Goal: Task Accomplishment & Management: Use online tool/utility

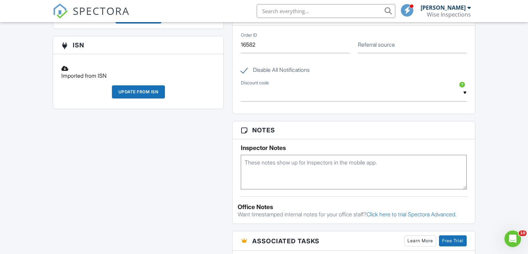
scroll to position [424, 0]
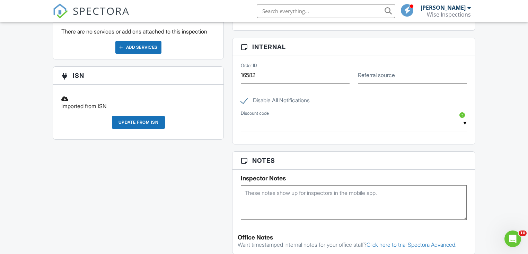
click at [318, 12] on input "text" at bounding box center [325, 11] width 138 height 14
type input "6022"
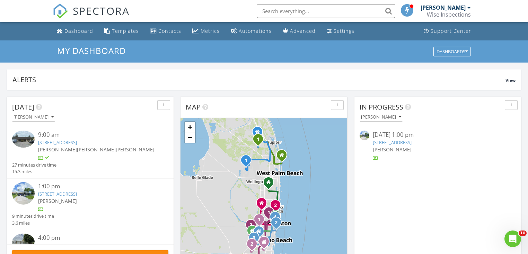
scroll to position [639, 536]
click at [80, 31] on div "Dashboard" at bounding box center [78, 31] width 29 height 7
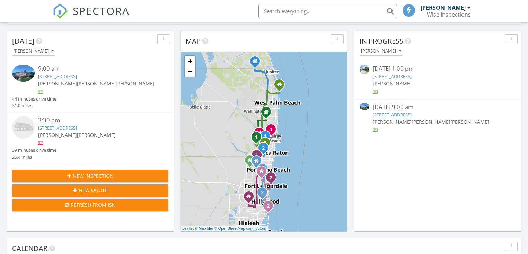
scroll to position [111, 0]
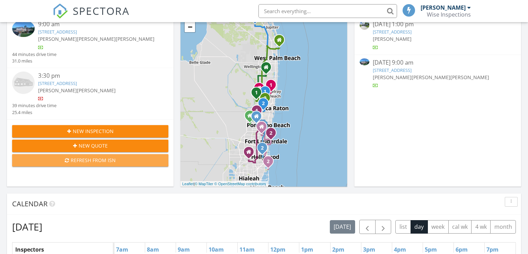
click at [118, 161] on div "Refresh from ISN" at bounding box center [90, 160] width 145 height 7
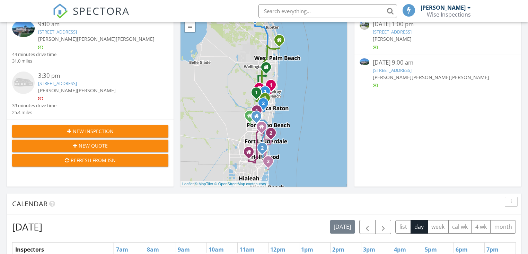
click at [77, 33] on link "[STREET_ADDRESS]" at bounding box center [57, 32] width 39 height 6
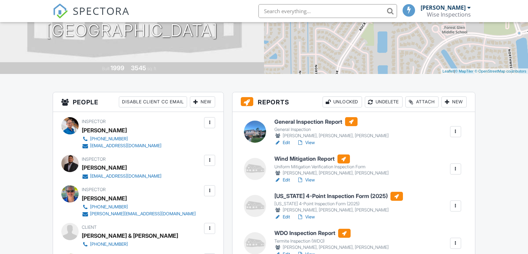
scroll to position [166, 0]
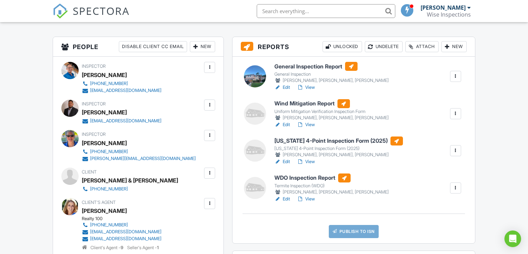
click at [312, 125] on link "View" at bounding box center [306, 124] width 18 height 7
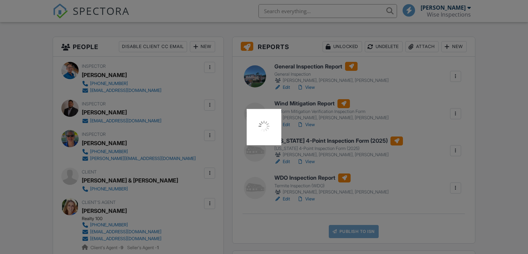
scroll to position [166, 0]
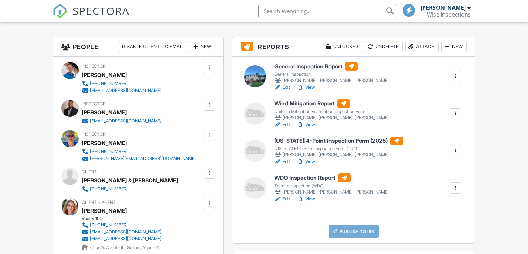
click at [311, 199] on link "View" at bounding box center [306, 199] width 18 height 7
click at [287, 199] on link "Edit" at bounding box center [282, 199] width 16 height 7
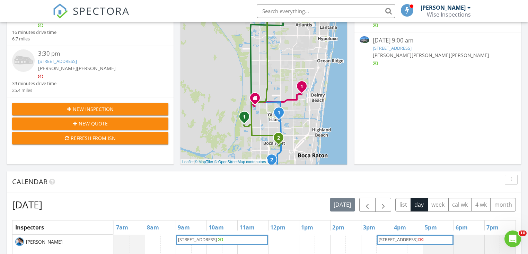
scroll to position [166, 0]
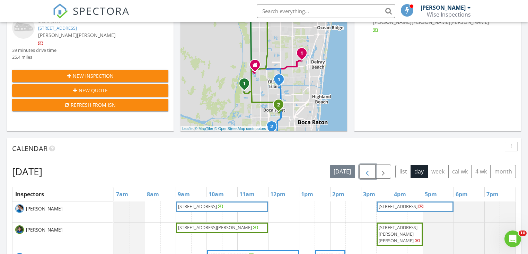
click at [367, 173] on span "button" at bounding box center [367, 172] width 8 height 8
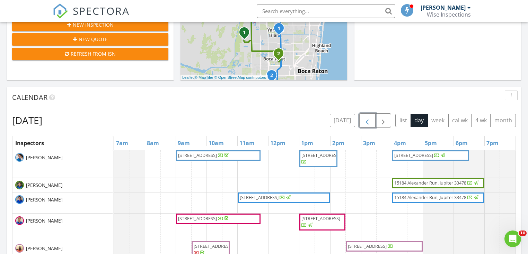
scroll to position [222, 0]
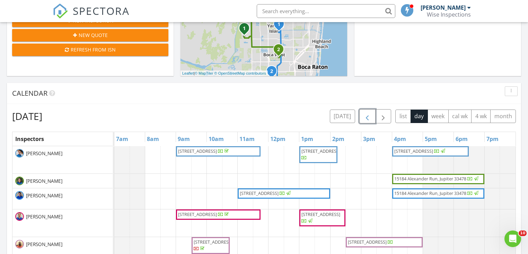
click at [216, 150] on span "230 SW 1st St, Boca Raton 33432" at bounding box center [197, 151] width 39 height 6
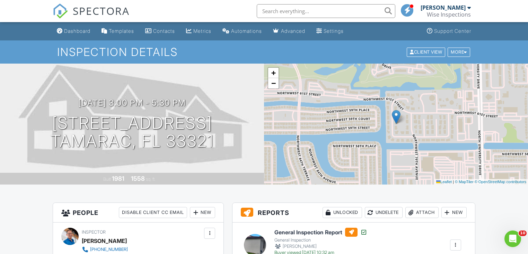
click at [118, 31] on div "Templates" at bounding box center [121, 31] width 25 height 6
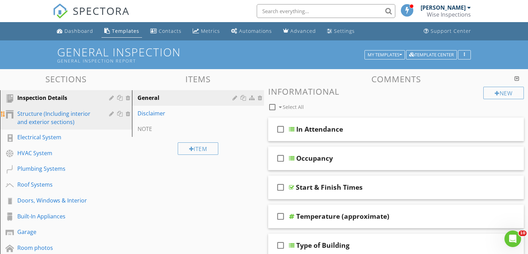
click at [54, 114] on div "Structure (Including interior and exterior sections)" at bounding box center [58, 118] width 82 height 17
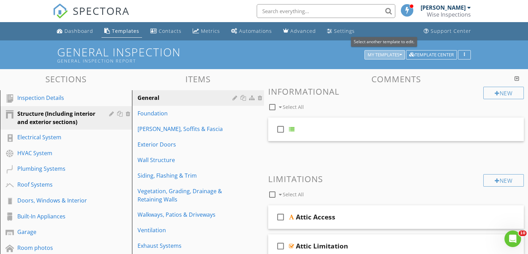
click at [398, 54] on div "My Templates" at bounding box center [384, 55] width 34 height 5
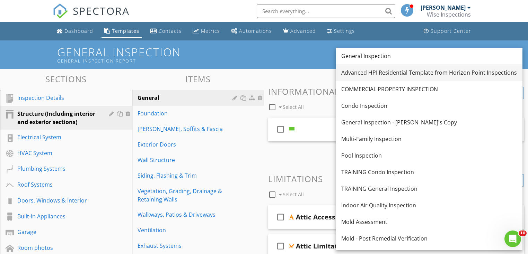
click at [383, 72] on div "Advanced HPI Residential Template from Horizon Point Inspections" at bounding box center [428, 73] width 175 height 8
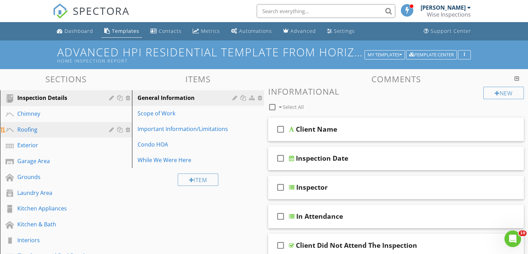
click at [27, 128] on div "Roofing" at bounding box center [58, 130] width 82 height 8
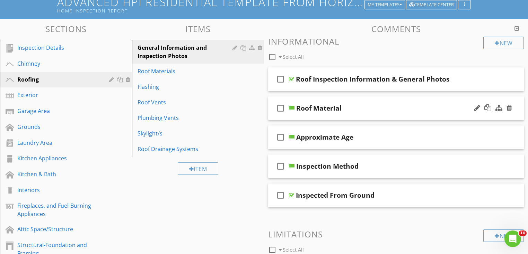
scroll to position [55, 0]
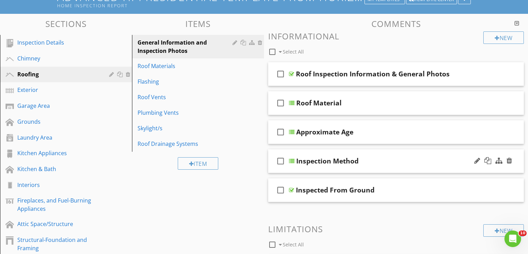
click at [292, 161] on div at bounding box center [292, 162] width 6 height 6
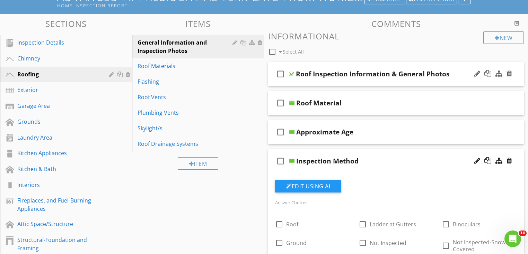
click at [298, 75] on div "Roof Inspection Information & General Photos" at bounding box center [373, 74] width 154 height 8
click at [291, 72] on div at bounding box center [291, 74] width 5 height 6
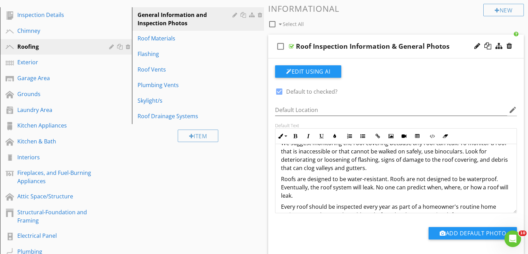
scroll to position [69, 0]
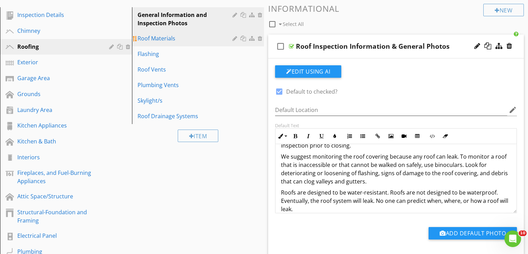
click at [155, 38] on div "Roof Materials" at bounding box center [185, 38] width 97 height 8
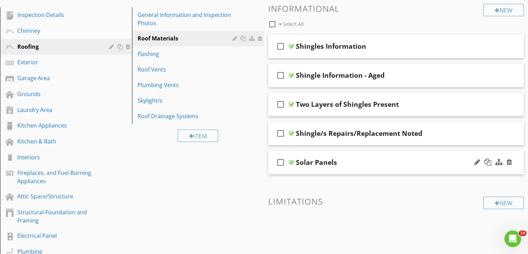
click at [300, 161] on div "Solar Panels" at bounding box center [316, 163] width 41 height 8
click at [290, 162] on div at bounding box center [291, 163] width 5 height 6
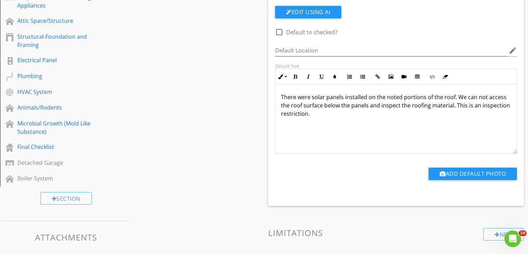
scroll to position [249, 0]
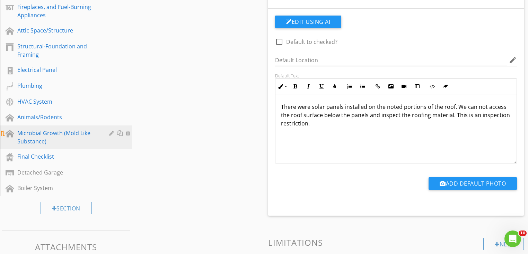
click at [47, 131] on div "Microbial Growth (Mold Like Substance)" at bounding box center [58, 137] width 82 height 17
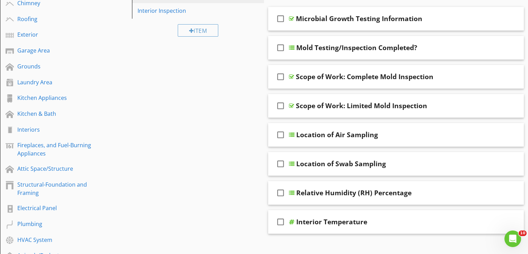
scroll to position [83, 0]
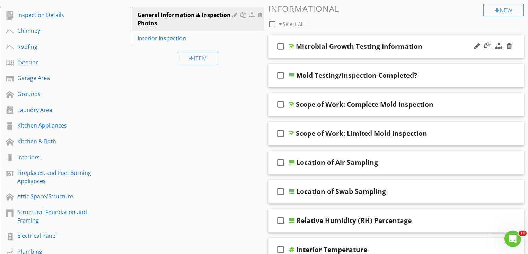
click at [291, 45] on div at bounding box center [291, 47] width 5 height 6
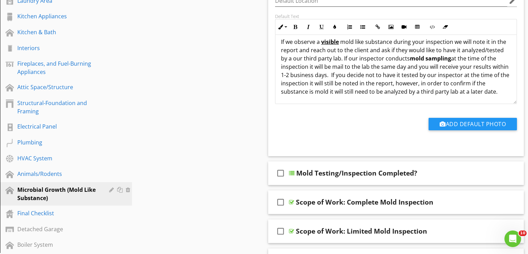
scroll to position [194, 0]
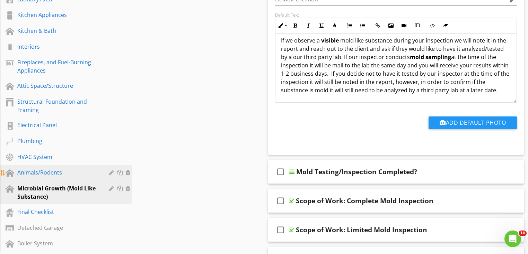
click at [29, 172] on div "Animals/Rodents" at bounding box center [58, 173] width 82 height 8
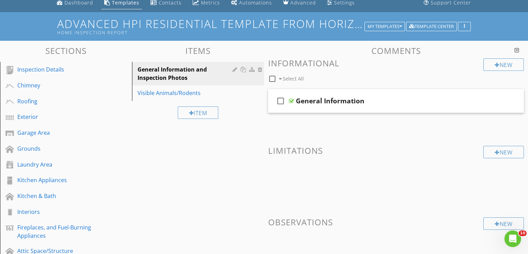
scroll to position [28, 0]
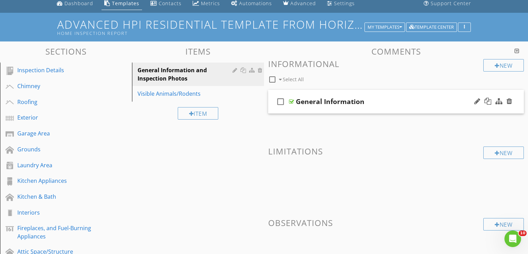
click at [291, 101] on div at bounding box center [291, 102] width 5 height 6
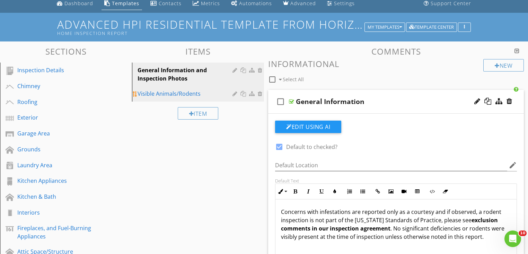
click at [154, 94] on div "Visible Animals/Rodents" at bounding box center [185, 94] width 97 height 8
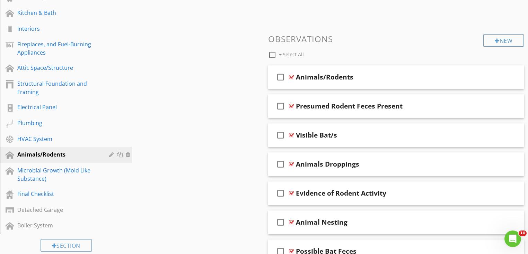
scroll to position [222, 0]
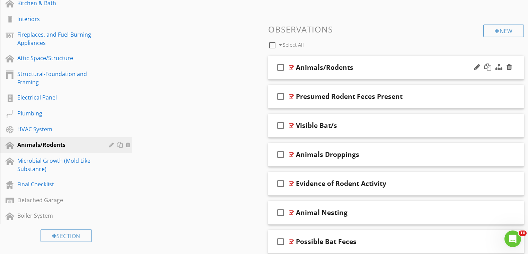
click at [291, 67] on div at bounding box center [291, 68] width 5 height 6
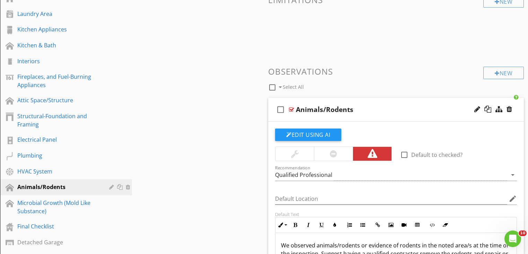
scroll to position [166, 0]
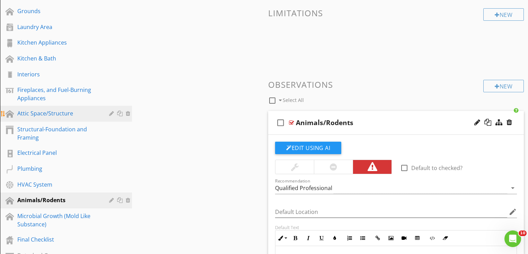
click at [34, 112] on div "Attic Space/Structure" at bounding box center [58, 113] width 82 height 8
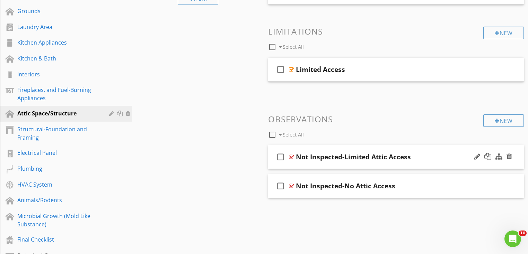
click at [299, 158] on div "Not Inspected-Limited Attic Access" at bounding box center [353, 157] width 115 height 8
click at [290, 157] on div at bounding box center [291, 157] width 5 height 6
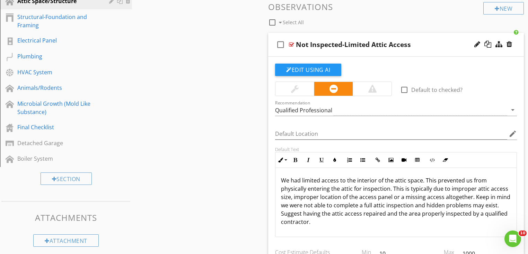
scroll to position [263, 0]
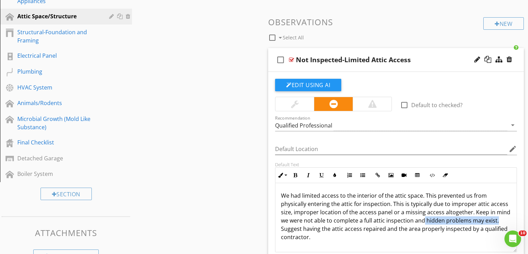
drag, startPoint x: 497, startPoint y: 219, endPoint x: 424, endPoint y: 223, distance: 73.8
click at [424, 223] on p "We had limited access to the interior of the attic space. This prevented us fro…" at bounding box center [396, 217] width 230 height 50
copy p "hidden problems may exist."
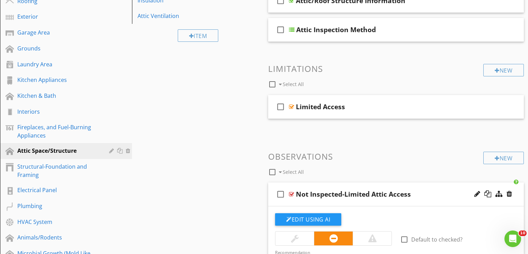
scroll to position [125, 0]
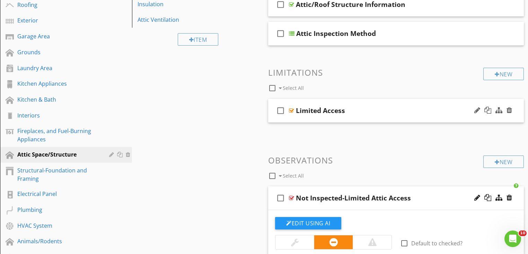
click at [291, 110] on div at bounding box center [291, 111] width 5 height 6
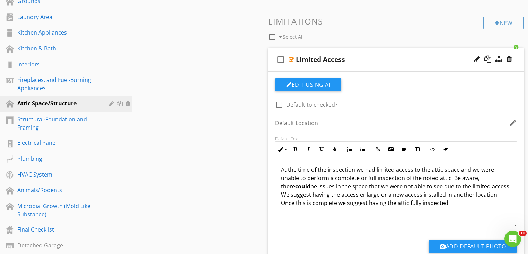
scroll to position [185, 0]
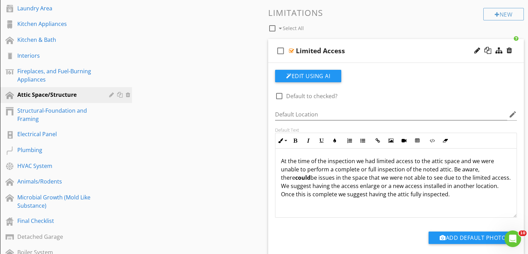
click at [367, 187] on p "At the time of the inspection we had limited access to the attic space and we w…" at bounding box center [396, 178] width 230 height 42
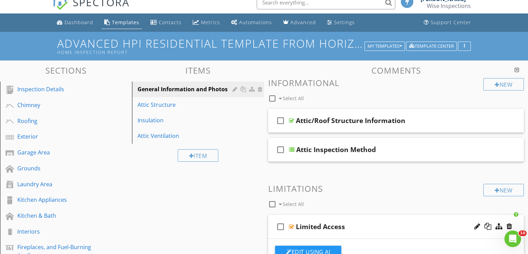
scroll to position [0, 0]
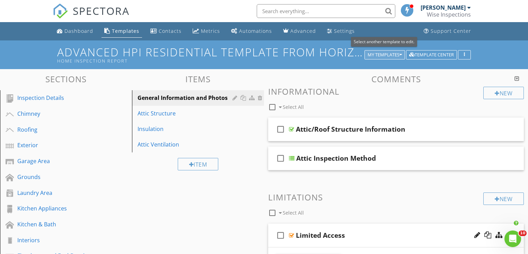
click at [399, 55] on icon "button" at bounding box center [400, 55] width 2 height 5
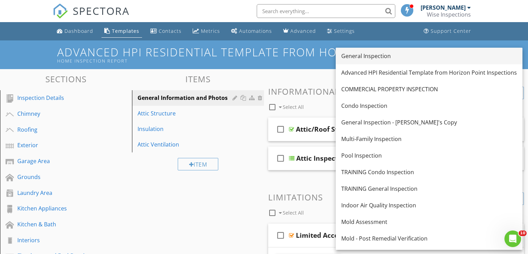
click at [370, 57] on div "General Inspection" at bounding box center [428, 56] width 175 height 8
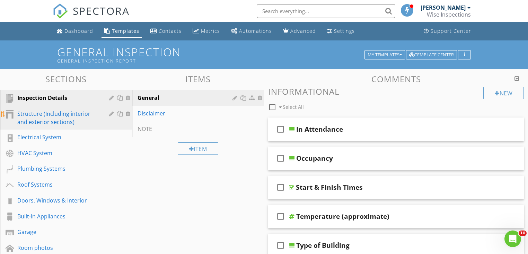
click at [53, 115] on div "Structure (Including interior and exterior sections)" at bounding box center [58, 118] width 82 height 17
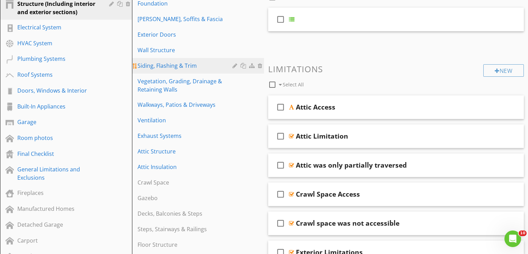
scroll to position [111, 0]
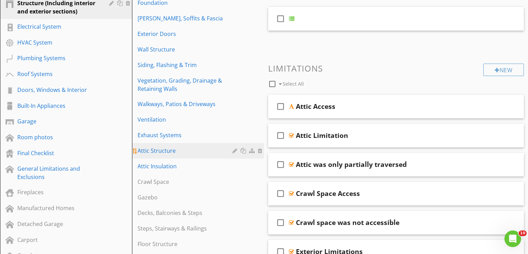
click at [156, 152] on div "Attic Structure" at bounding box center [185, 151] width 97 height 8
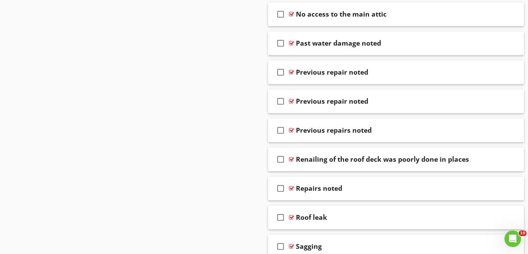
scroll to position [886, 0]
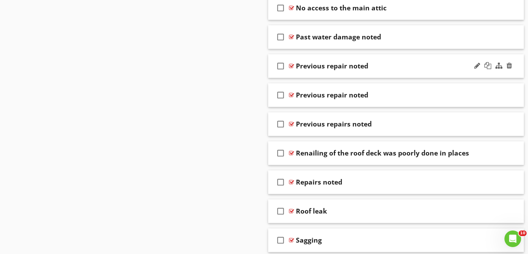
click at [312, 64] on div "Previous repair noted" at bounding box center [332, 66] width 72 height 8
click at [291, 64] on div at bounding box center [291, 66] width 5 height 6
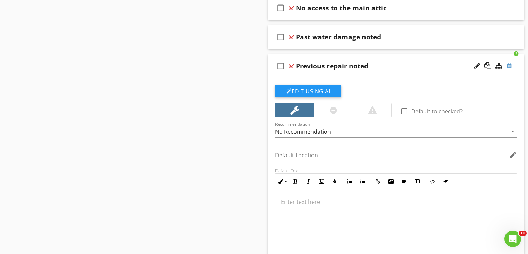
click at [508, 65] on div at bounding box center [509, 65] width 6 height 7
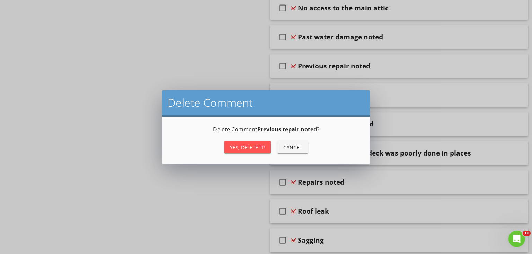
click at [260, 148] on div "Yes, Delete it!" at bounding box center [247, 147] width 35 height 7
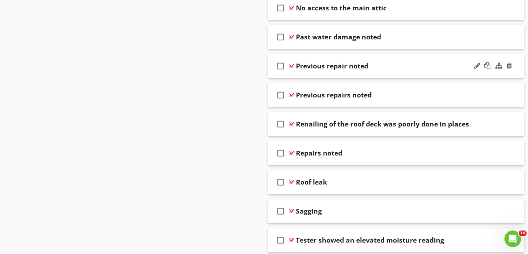
click at [291, 65] on div at bounding box center [291, 66] width 5 height 6
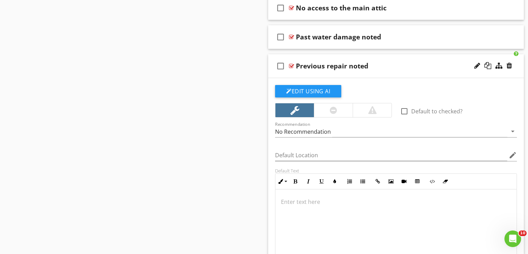
click at [227, 126] on div "Sections Inspection Details Structure (Including interior and exterior sections…" at bounding box center [264, 6] width 528 height 1646
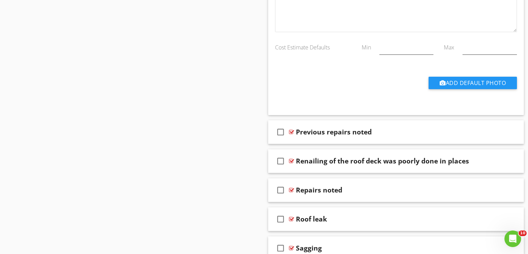
scroll to position [1135, 0]
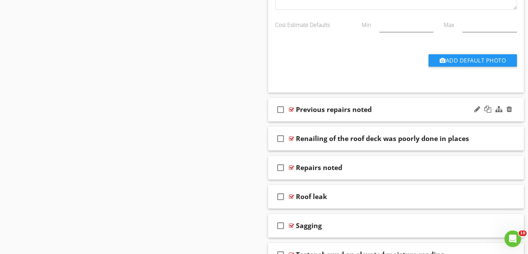
click at [291, 108] on div at bounding box center [291, 110] width 5 height 6
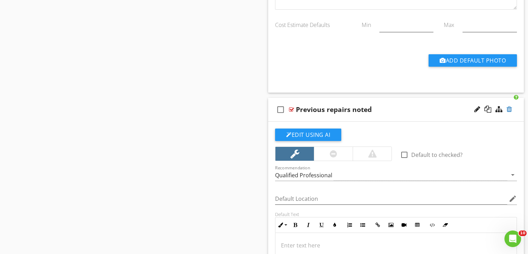
click at [508, 107] on div at bounding box center [509, 109] width 6 height 7
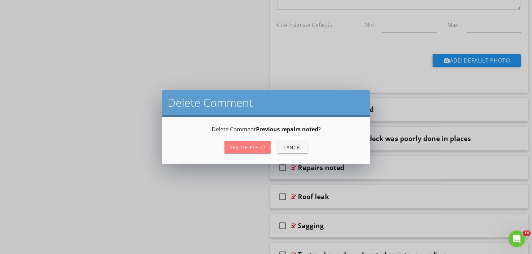
click at [255, 145] on div "Yes, Delete it!" at bounding box center [247, 147] width 35 height 7
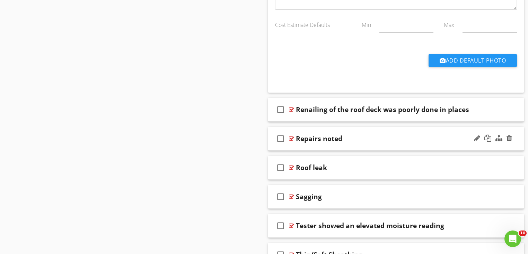
click at [291, 137] on div at bounding box center [291, 139] width 5 height 6
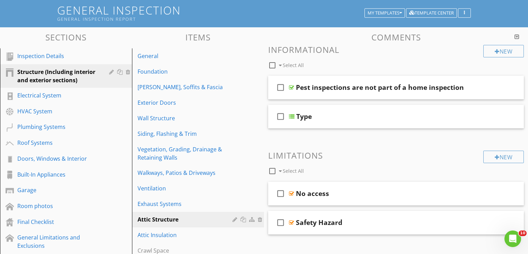
scroll to position [31, 0]
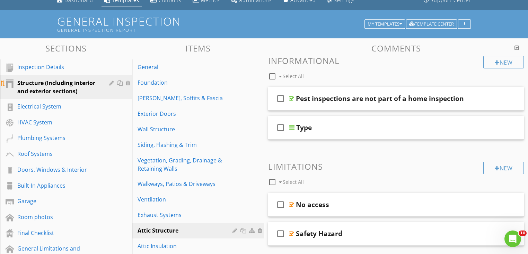
click at [55, 83] on div "Structure (Including interior and exterior sections)" at bounding box center [58, 87] width 82 height 17
click at [54, 83] on div "Structure (Including interior and exterior sections)" at bounding box center [58, 87] width 82 height 17
click at [144, 68] on div "General" at bounding box center [185, 67] width 97 height 8
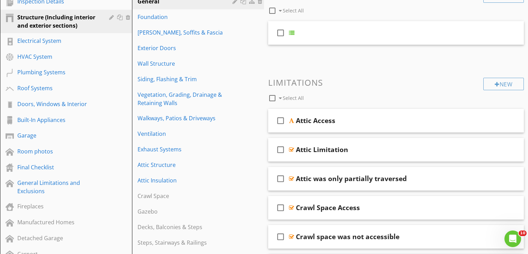
scroll to position [114, 0]
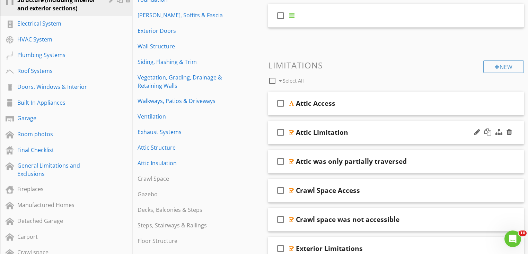
click at [292, 132] on div at bounding box center [291, 133] width 5 height 6
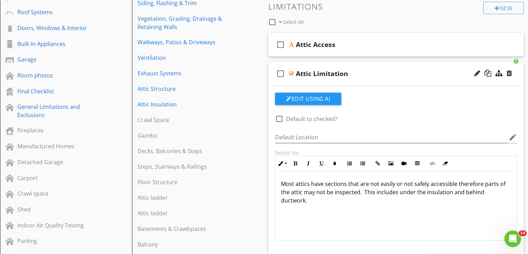
scroll to position [197, 0]
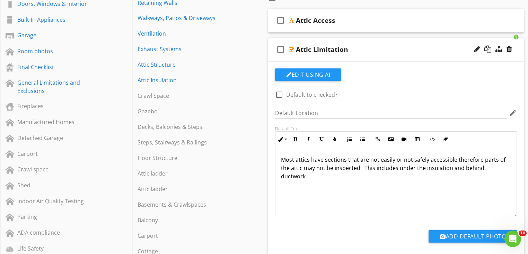
click at [330, 174] on p "Most attics have sections that are not easily or not safely accessible therefor…" at bounding box center [396, 168] width 230 height 25
click at [280, 95] on div at bounding box center [279, 95] width 12 height 12
checkbox input "true"
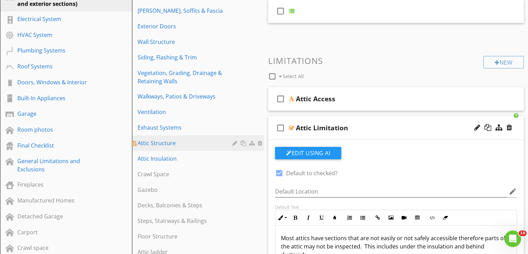
scroll to position [114, 0]
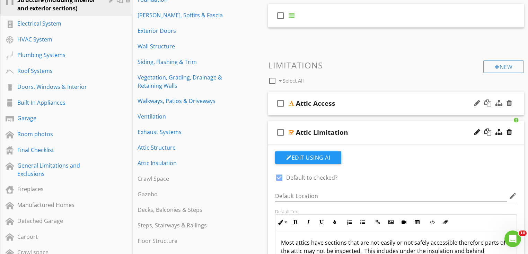
click at [291, 103] on div at bounding box center [291, 104] width 5 height 6
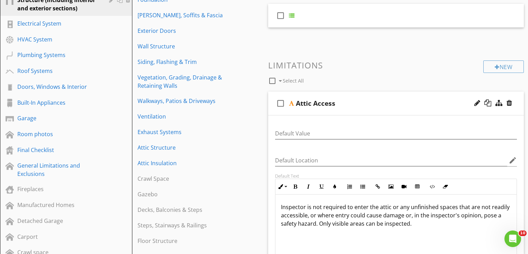
drag, startPoint x: 408, startPoint y: 224, endPoint x: 279, endPoint y: 205, distance: 130.8
click at [279, 205] on div "Inspector is not required to enter the attic or any unfinished spaces that are …" at bounding box center [395, 229] width 241 height 69
copy p "Inspector is not required to enter the attic or any unfinished spaces that are …"
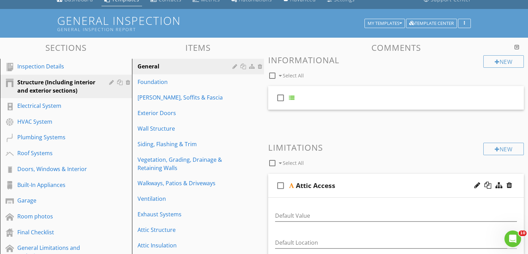
scroll to position [31, 0]
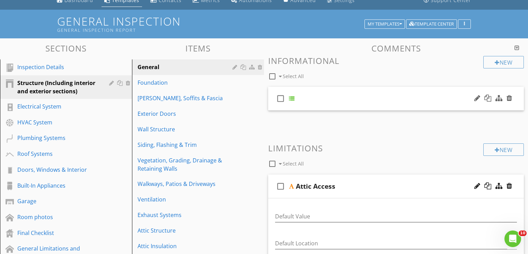
click at [291, 98] on div at bounding box center [292, 99] width 6 height 6
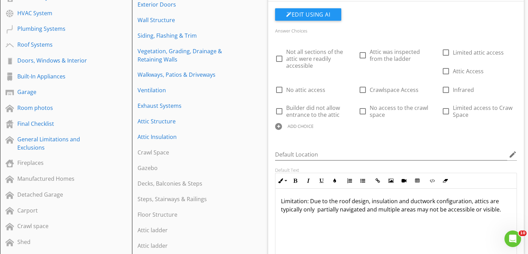
scroll to position [142, 0]
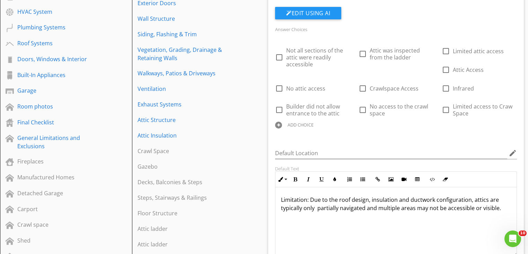
click at [382, 218] on p "Limitation: Due to the roof design, insulation and ductwork configuration, atti…" at bounding box center [396, 208] width 230 height 25
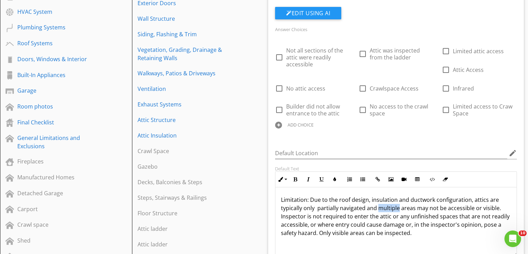
drag, startPoint x: 398, startPoint y: 209, endPoint x: 378, endPoint y: 208, distance: 20.1
click at [378, 208] on p "Limitation: Due to the roof design, insulation and ductwork configuration, atti…" at bounding box center [396, 217] width 230 height 42
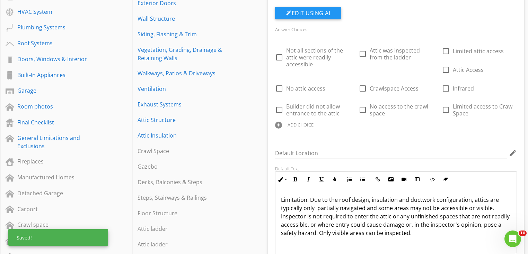
click at [414, 227] on p "Limitation: Due to the roof design, insulation and ductwork configuration, atti…" at bounding box center [396, 217] width 230 height 42
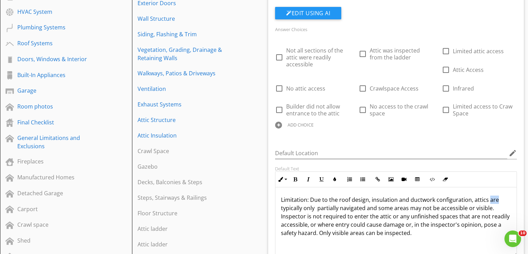
drag, startPoint x: 497, startPoint y: 199, endPoint x: 487, endPoint y: 199, distance: 9.4
click at [487, 199] on p "Limitation: Due to the roof design, insulation and ductwork configuration, atti…" at bounding box center [396, 217] width 230 height 42
drag, startPoint x: 302, startPoint y: 208, endPoint x: 280, endPoint y: 208, distance: 22.2
click at [280, 208] on div "Limitation: Due to the roof design, insulation and ductwork configuration, atti…" at bounding box center [395, 222] width 241 height 69
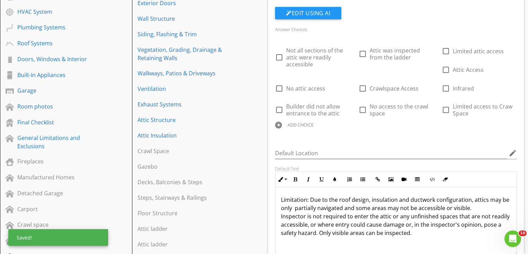
click at [353, 215] on p "Limitation: Due to the roof design, insulation and ductwork configuration, atti…" at bounding box center [396, 217] width 230 height 42
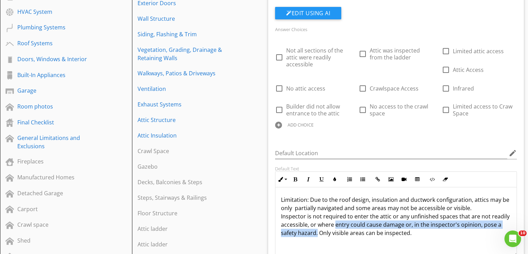
drag, startPoint x: 334, startPoint y: 224, endPoint x: 316, endPoint y: 230, distance: 18.4
click at [316, 230] on p "Limitation: Due to the roof design, insulation and ductwork configuration, atti…" at bounding box center [396, 217] width 230 height 42
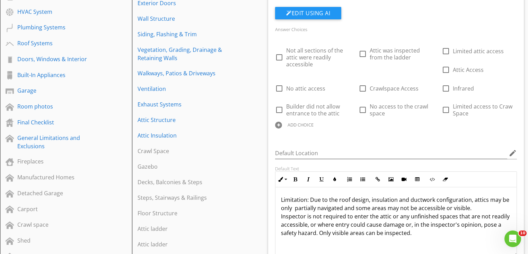
click at [408, 236] on p "Limitation: Due to the roof design, insulation and ductwork configuration, atti…" at bounding box center [396, 217] width 230 height 42
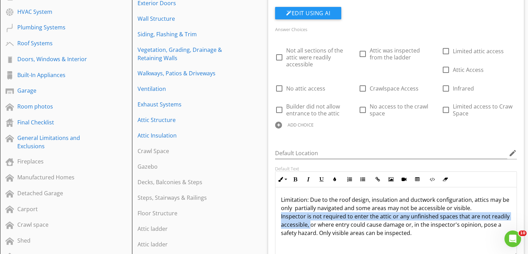
drag, startPoint x: 309, startPoint y: 225, endPoint x: 278, endPoint y: 217, distance: 32.1
click at [278, 217] on div "Limitation: Due to the roof design, insulation and ductwork configuration, atti…" at bounding box center [395, 222] width 241 height 69
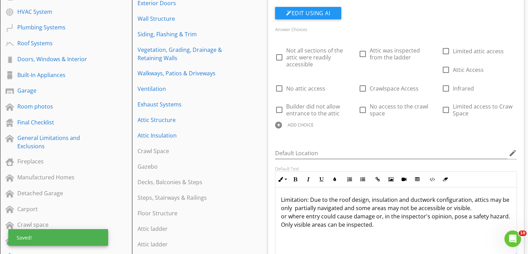
click at [488, 207] on p "Limitation: Due to the roof design, insulation and ductwork configuration, atti…" at bounding box center [396, 212] width 230 height 33
click at [412, 228] on p "Limitation: Due to the roof design, insulation and ductwork configuration, atti…" at bounding box center [396, 212] width 230 height 33
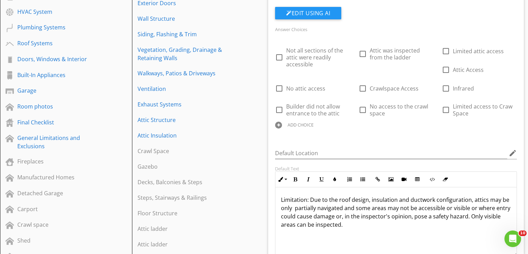
scroll to position [0, 0]
click at [342, 209] on p "Limitation: Due to the roof design, insulation and ductwork configuration, atti…" at bounding box center [396, 212] width 230 height 33
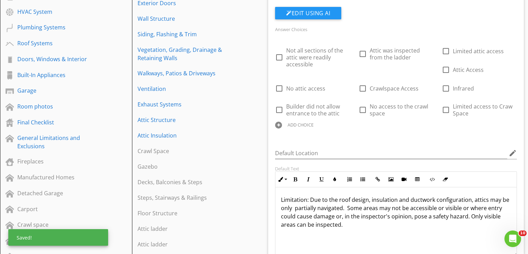
click at [384, 222] on p "Limitation: Due to the roof design, insulation and ductwork configuration, atti…" at bounding box center [396, 212] width 230 height 33
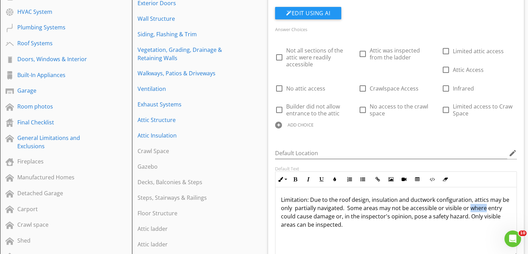
drag, startPoint x: 484, startPoint y: 207, endPoint x: 468, endPoint y: 207, distance: 15.6
click at [468, 207] on p "Limitation: Due to the roof design, insulation and ductwork configuration, atti…" at bounding box center [396, 212] width 230 height 33
drag, startPoint x: 498, startPoint y: 206, endPoint x: 479, endPoint y: 207, distance: 19.4
click at [479, 207] on p "Limitation: Due to the roof design, insulation and ductwork configuration, atti…" at bounding box center [396, 212] width 230 height 33
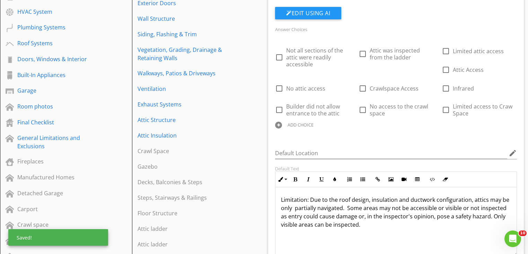
click at [402, 224] on p "Limitation: Due to the roof design, insulation and ductwork configuration, atti…" at bounding box center [396, 212] width 230 height 33
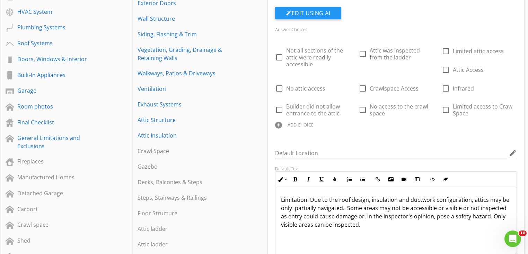
click at [467, 206] on p "Limitation: Due to the roof design, insulation and ductwork configuration, atti…" at bounding box center [396, 212] width 230 height 33
drag, startPoint x: 467, startPoint y: 207, endPoint x: 503, endPoint y: 208, distance: 36.7
click at [503, 208] on p "Limitation: Due to the roof design, insulation and ductwork configuration, atti…" at bounding box center [396, 212] width 230 height 33
click at [458, 209] on p "Limitation: Due to the roof design, insulation and ductwork configuration, atti…" at bounding box center [396, 212] width 230 height 33
click at [461, 206] on p "Limitation: Due to the roof design, insulation and ductwork configuration, atti…" at bounding box center [396, 212] width 230 height 33
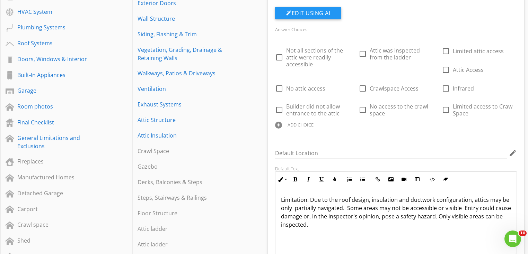
drag, startPoint x: 452, startPoint y: 216, endPoint x: 457, endPoint y: 221, distance: 7.1
click at [457, 221] on p "Limitation: Due to the roof design, insulation and ductwork configuration, atti…" at bounding box center [396, 212] width 230 height 33
click at [295, 207] on p "Limitation: Due to the roof design, insulation and ductwork configuration, atti…" at bounding box center [396, 208] width 230 height 25
click at [407, 208] on p "Limitation: Due to the roof design, insulation and ductwork configuration, atti…" at bounding box center [396, 208] width 230 height 25
click at [476, 209] on p "Limitation: Due to the roof design, insulation and ductwork configuration, atti…" at bounding box center [396, 208] width 230 height 25
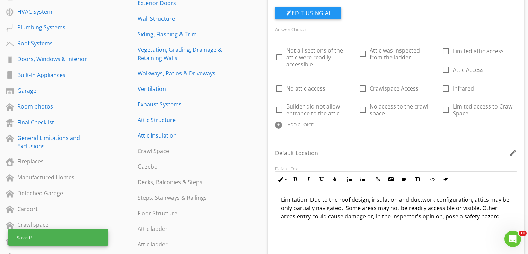
click at [447, 222] on div "Limitation: Due to the roof design, insulation and ductwork configuration, atti…" at bounding box center [395, 222] width 241 height 69
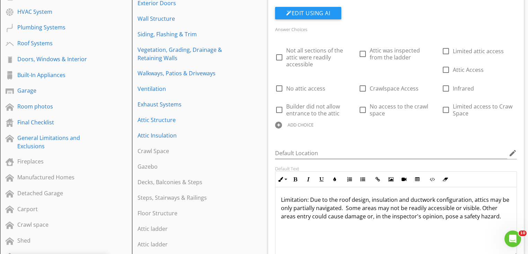
click at [480, 208] on p "Limitation: Due to the roof design, insulation and ductwork configuration, atti…" at bounding box center [396, 208] width 230 height 25
click at [295, 218] on p "Limitation: Due to the roof design, insulation and ductwork configuration, atti…" at bounding box center [396, 208] width 230 height 25
click at [334, 223] on div "Limitation: Due to the roof design, insulation and ductwork configuration, atti…" at bounding box center [395, 222] width 241 height 69
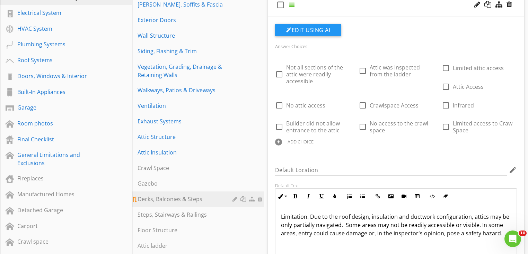
scroll to position [111, 0]
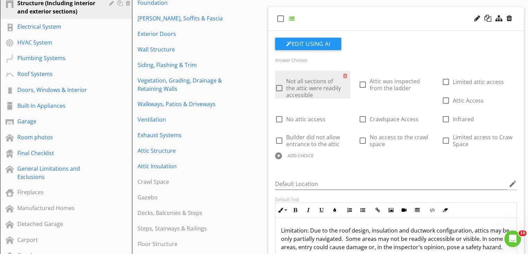
click at [279, 88] on div at bounding box center [279, 88] width 12 height 12
checkbox input "true"
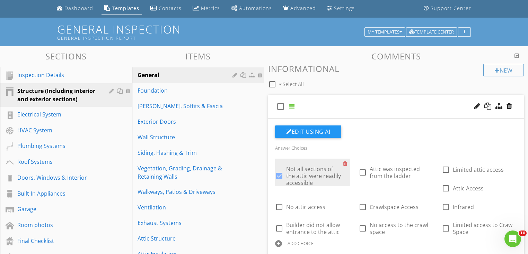
scroll to position [0, 0]
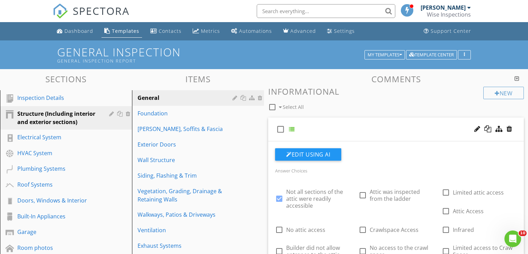
click at [298, 10] on input "text" at bounding box center [325, 11] width 138 height 14
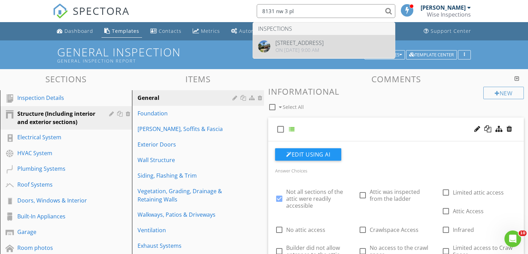
type input "8131 nw 3 pl"
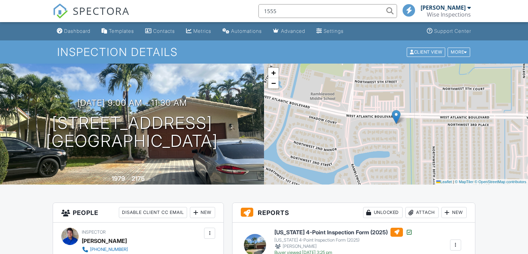
type input "1555"
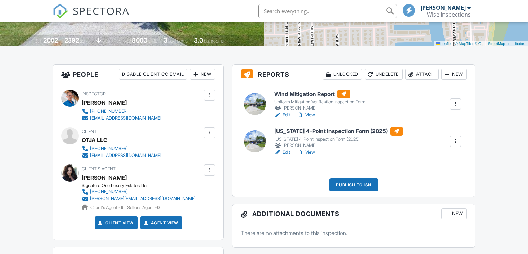
click at [312, 153] on link "View" at bounding box center [306, 152] width 18 height 7
click at [287, 152] on link "Edit" at bounding box center [282, 152] width 16 height 7
click at [350, 184] on div "Publish to ISN" at bounding box center [353, 185] width 48 height 13
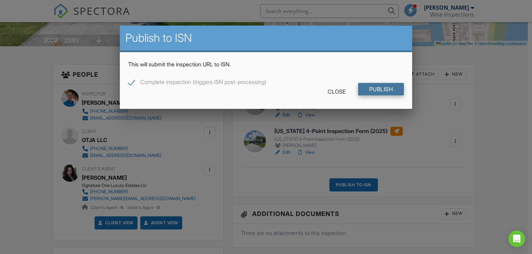
click at [380, 87] on input "Publish" at bounding box center [381, 89] width 46 height 12
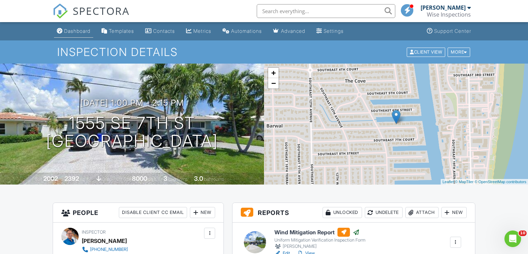
click at [76, 33] on div "Dashboard" at bounding box center [77, 31] width 26 height 6
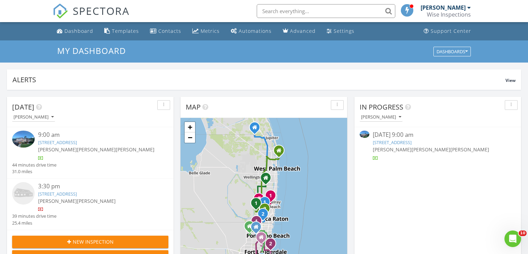
click at [77, 192] on link "[STREET_ADDRESS]" at bounding box center [57, 194] width 39 height 6
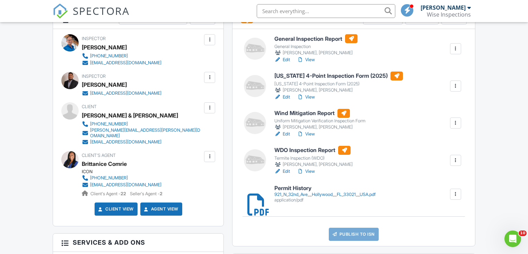
click at [297, 195] on div "921_N_32nd_Ave__Hollywood__FL_33021__USA.pdf" at bounding box center [324, 195] width 101 height 6
